Goal: Transaction & Acquisition: Purchase product/service

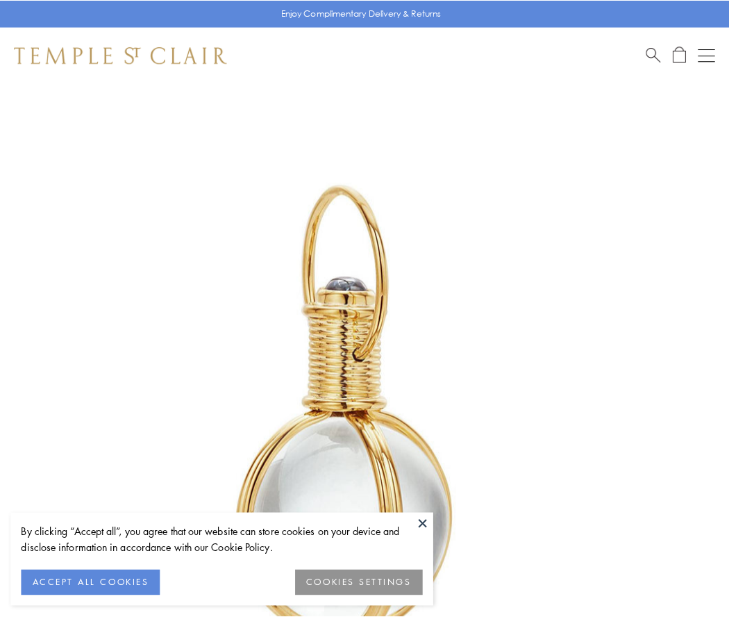
scroll to position [363, 0]
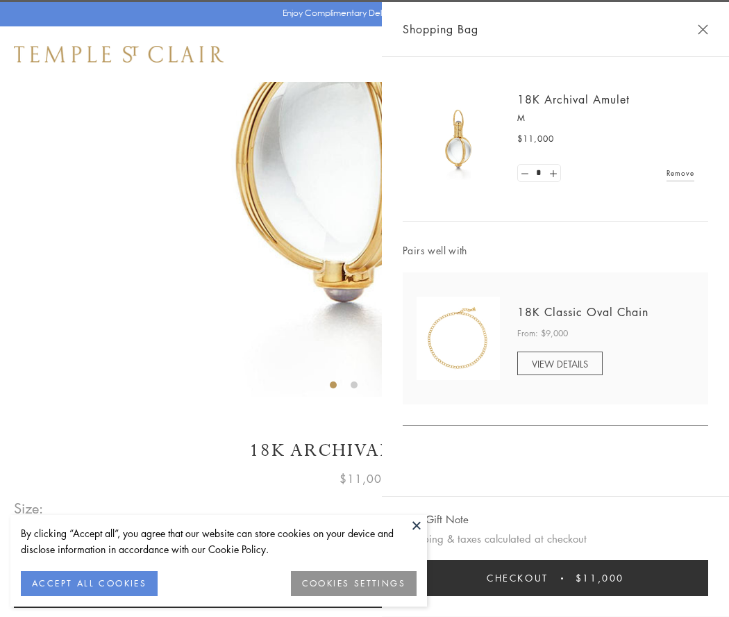
click at [556, 578] on button "Checkout $11,000" at bounding box center [556, 578] width 306 height 36
